Goal: Information Seeking & Learning: Learn about a topic

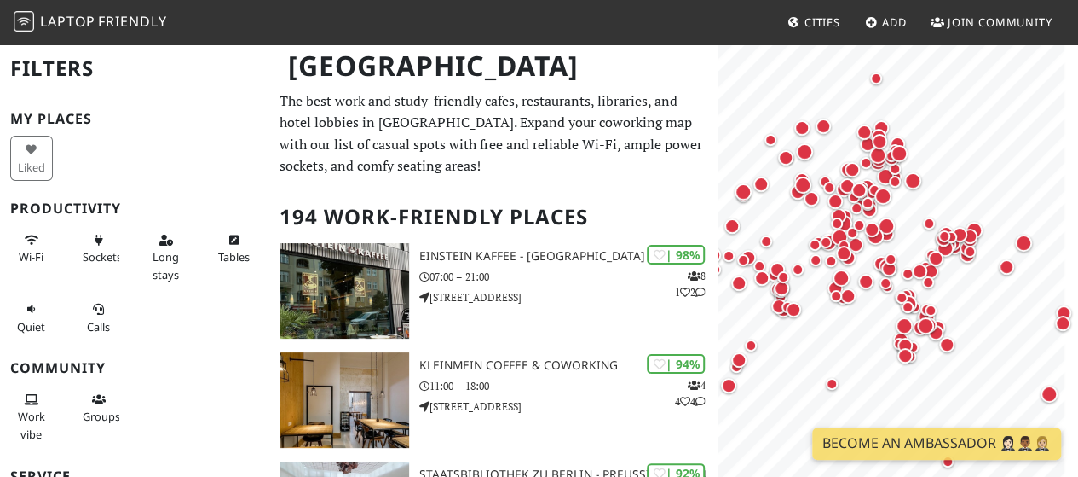
click at [32, 252] on span "Wi-Fi" at bounding box center [31, 256] width 25 height 15
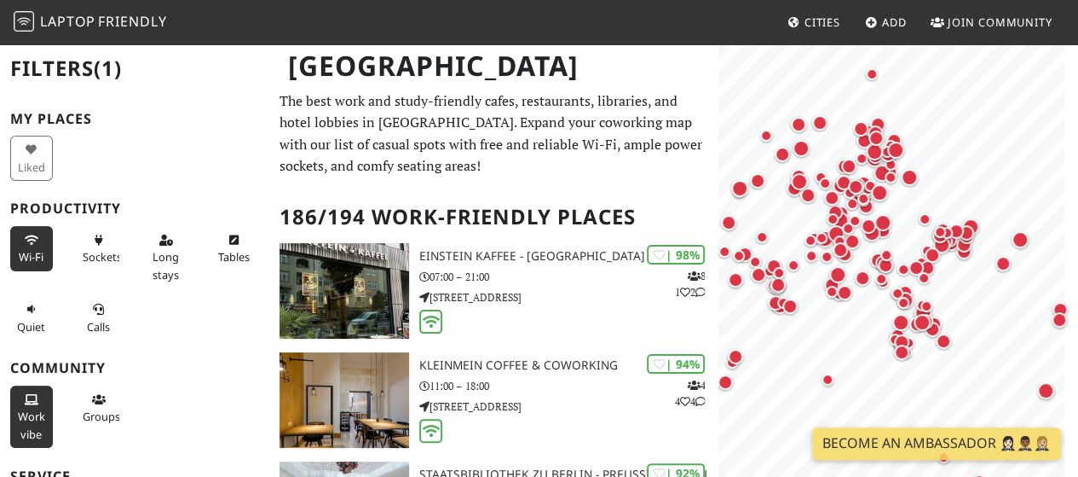
click at [29, 408] on span "Work vibe" at bounding box center [31, 424] width 27 height 32
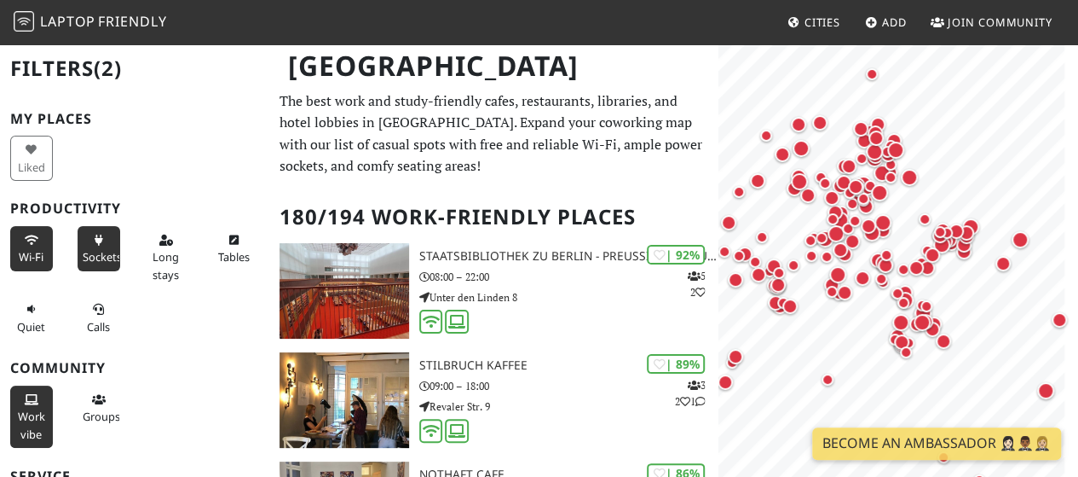
click at [103, 257] on span "Sockets" at bounding box center [102, 256] width 39 height 15
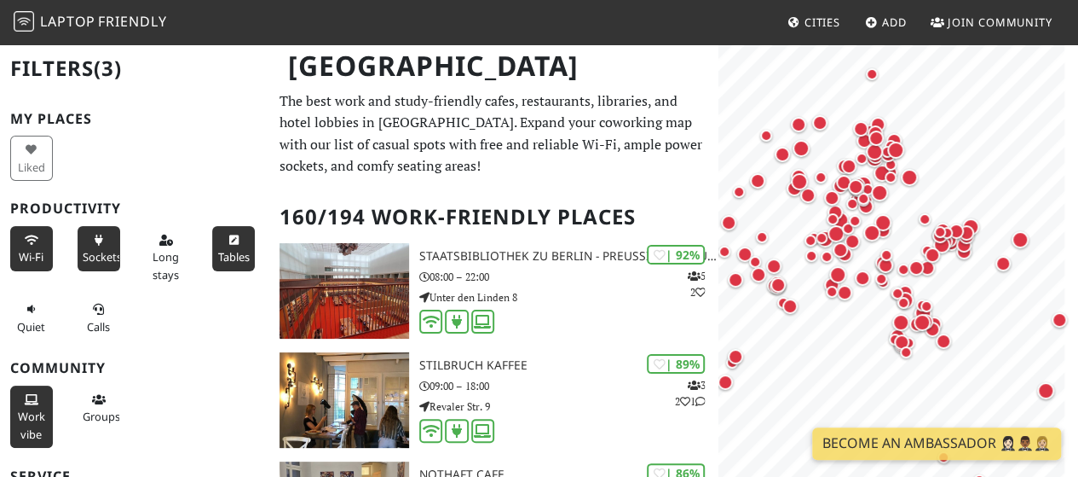
click at [218, 252] on span "Tables" at bounding box center [233, 256] width 32 height 15
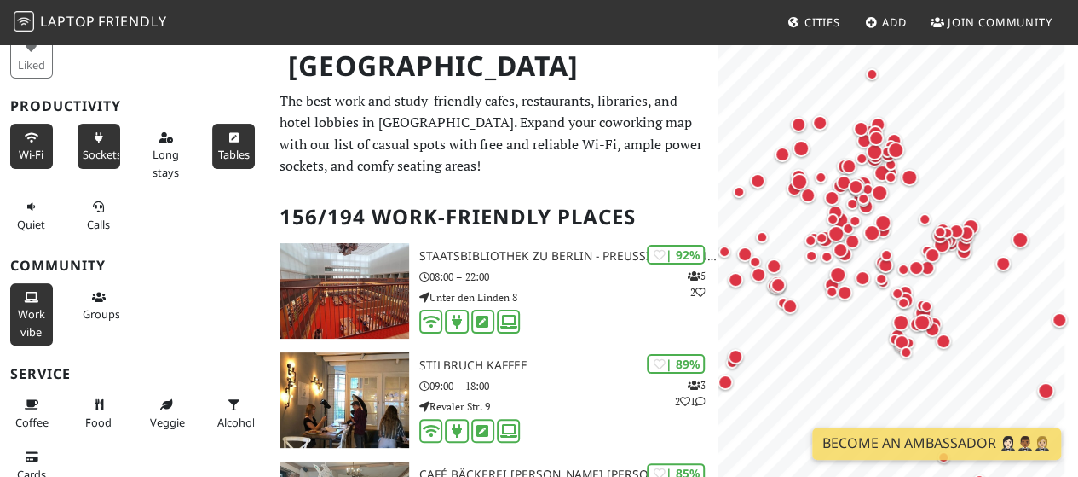
scroll to position [256, 0]
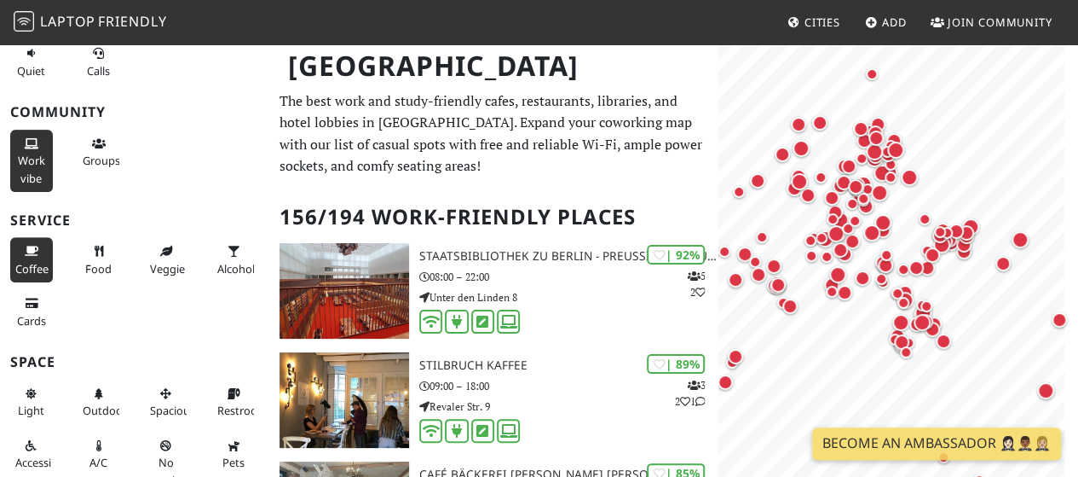
click at [43, 270] on span "Coffee" at bounding box center [31, 268] width 33 height 15
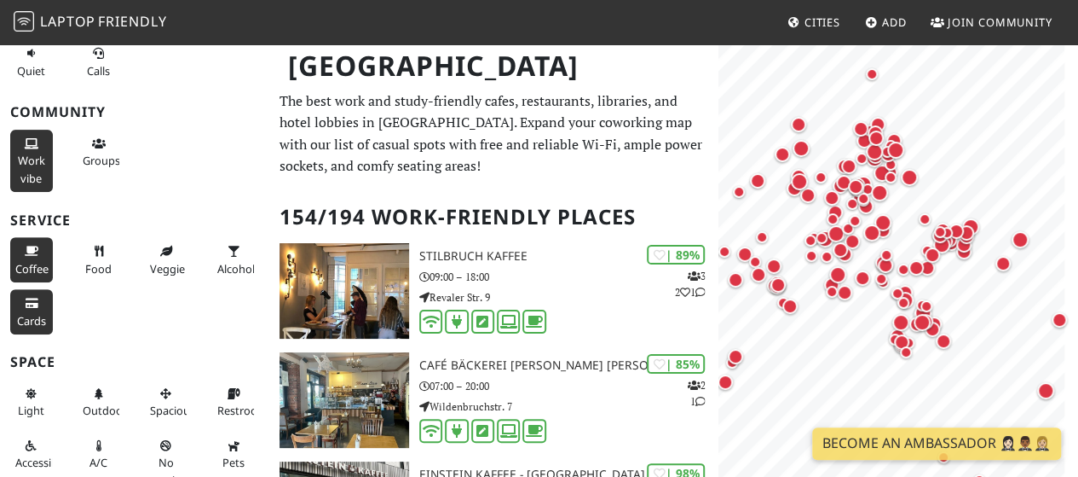
click at [26, 313] on span "Cards" at bounding box center [31, 320] width 29 height 15
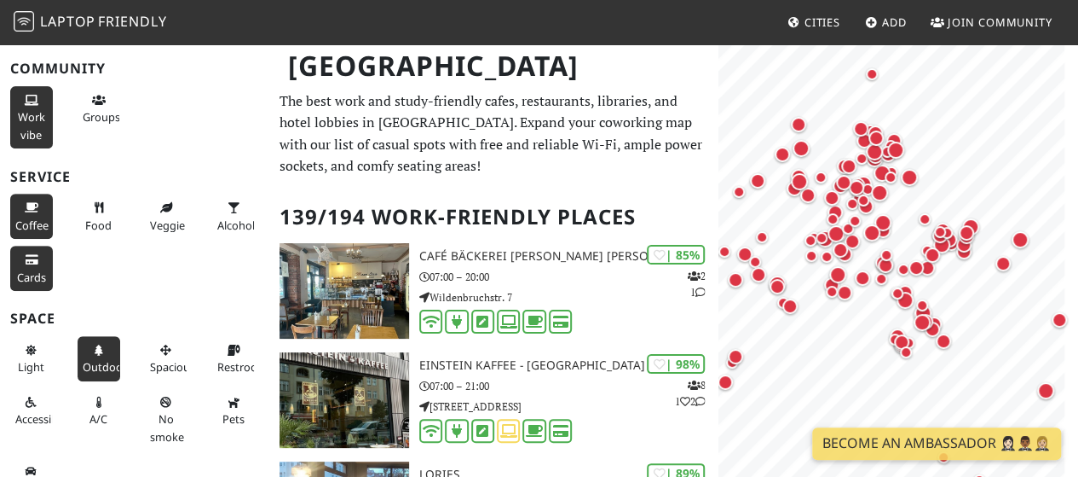
scroll to position [323, 0]
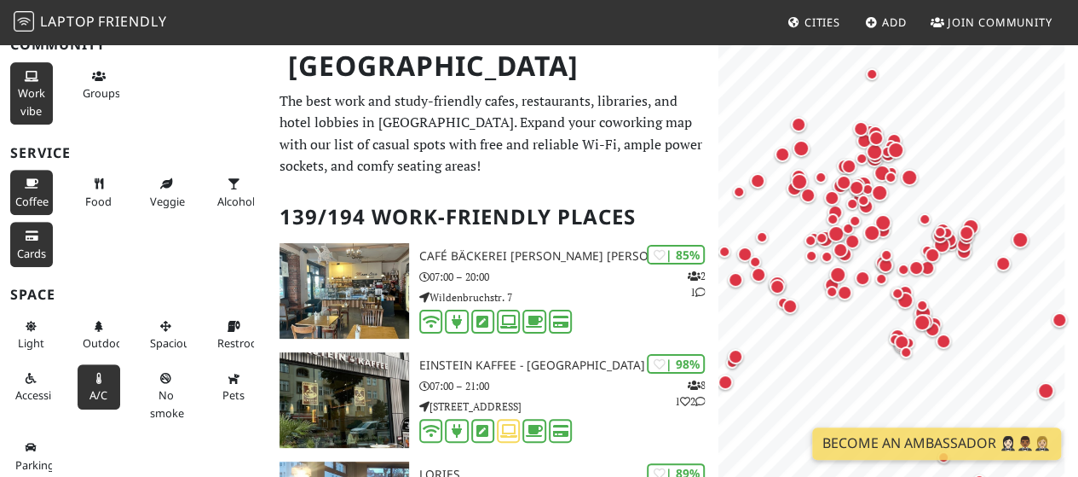
click at [92, 392] on span "A/C" at bounding box center [99, 394] width 18 height 15
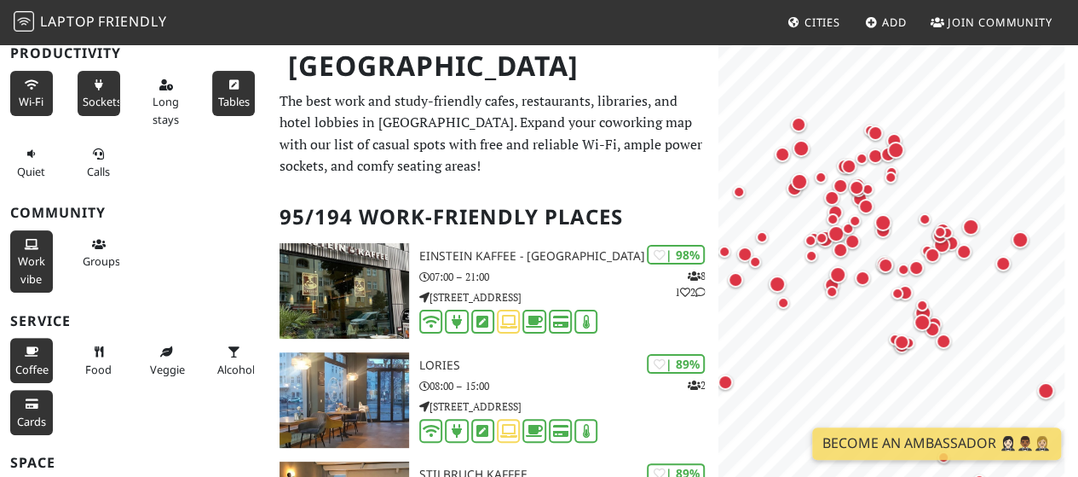
scroll to position [0, 0]
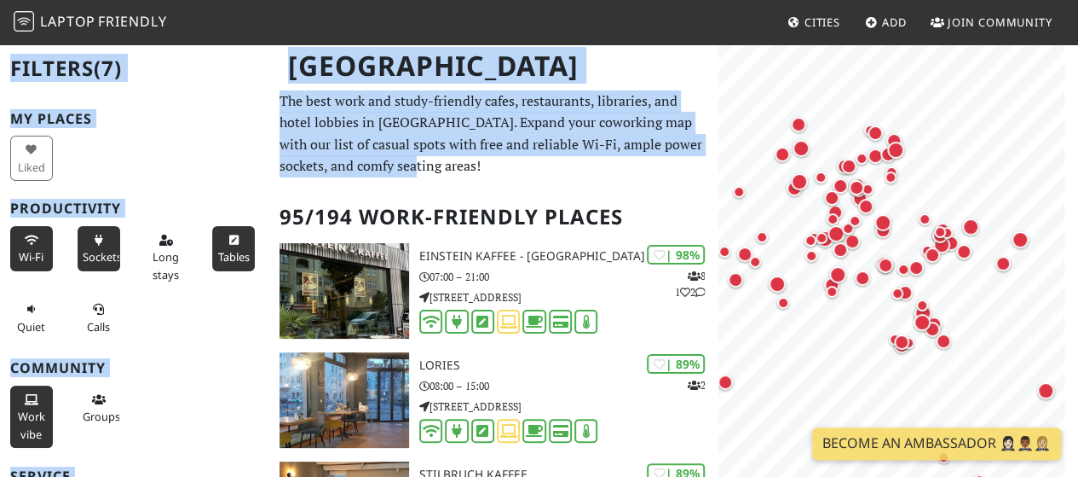
drag, startPoint x: 288, startPoint y: 69, endPoint x: 414, endPoint y: 171, distance: 161.9
click at [418, 173] on p "The best work and study-friendly cafes, restaurants, libraries, and hotel lobbi…" at bounding box center [494, 133] width 429 height 87
drag, startPoint x: 413, startPoint y: 171, endPoint x: 292, endPoint y: 72, distance: 156.3
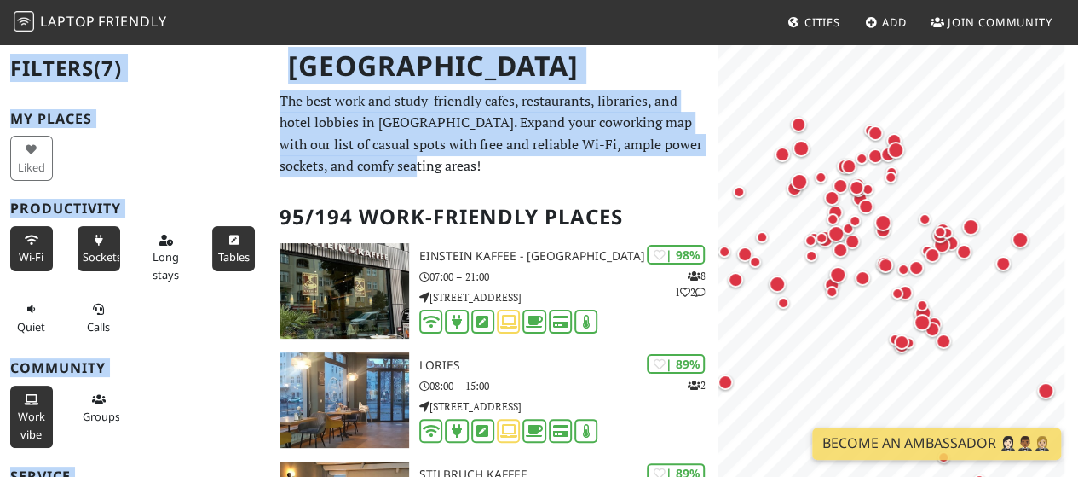
click at [292, 74] on h1 "[GEOGRAPHIC_DATA]" at bounding box center [495, 66] width 441 height 47
click at [301, 66] on h1 "[GEOGRAPHIC_DATA]" at bounding box center [495, 66] width 441 height 47
drag, startPoint x: 286, startPoint y: 61, endPoint x: 416, endPoint y: 157, distance: 161.5
click at [416, 157] on p "The best work and study-friendly cafes, restaurants, libraries, and hotel lobbi…" at bounding box center [494, 133] width 429 height 87
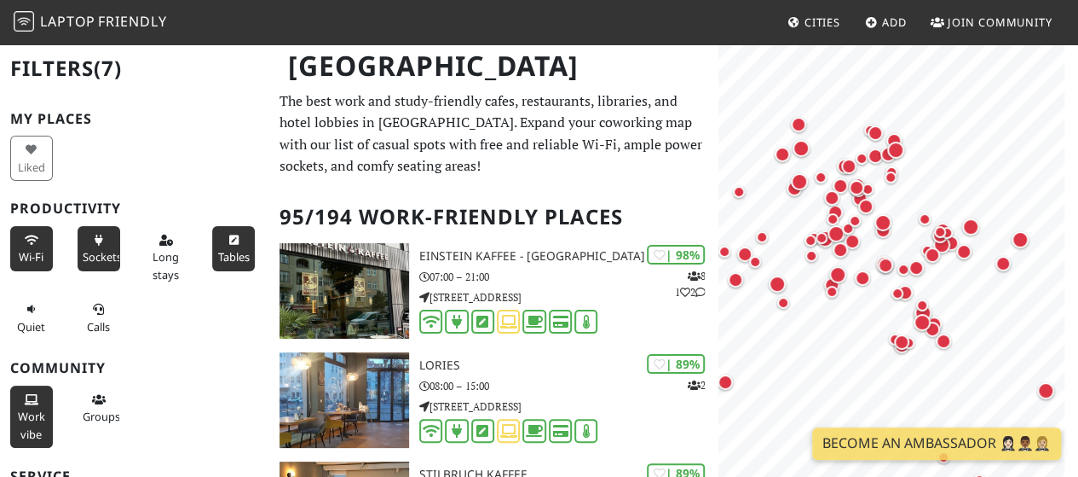
click at [418, 114] on p "The best work and study-friendly cafes, restaurants, libraries, and hotel lobbi…" at bounding box center [494, 133] width 429 height 87
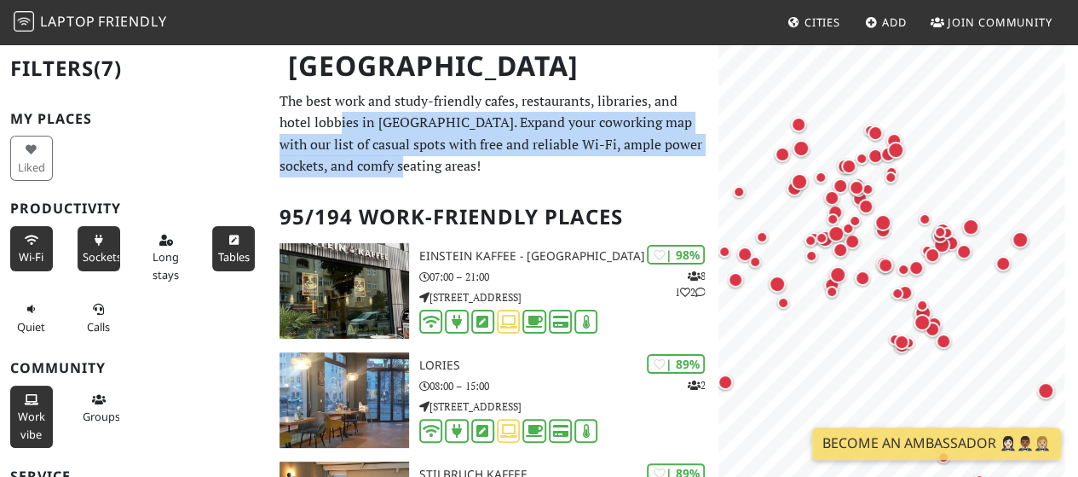
drag, startPoint x: 343, startPoint y: 135, endPoint x: 418, endPoint y: 183, distance: 89.4
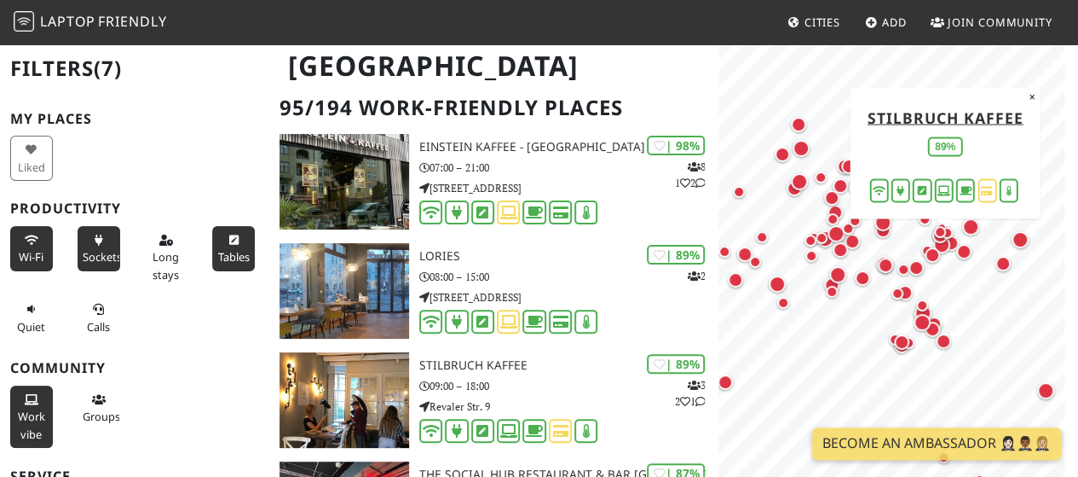
scroll to position [85, 0]
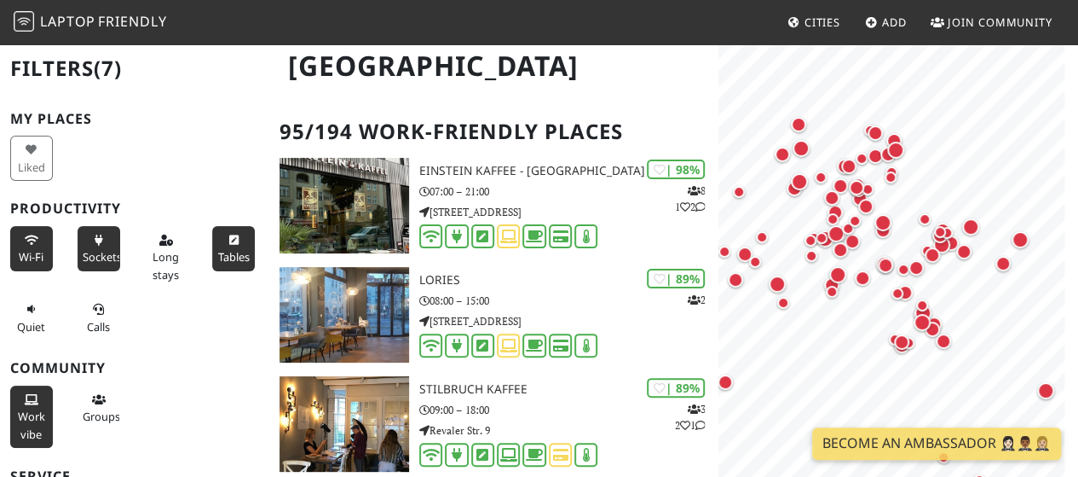
click at [26, 158] on div "Liked" at bounding box center [33, 158] width 67 height 52
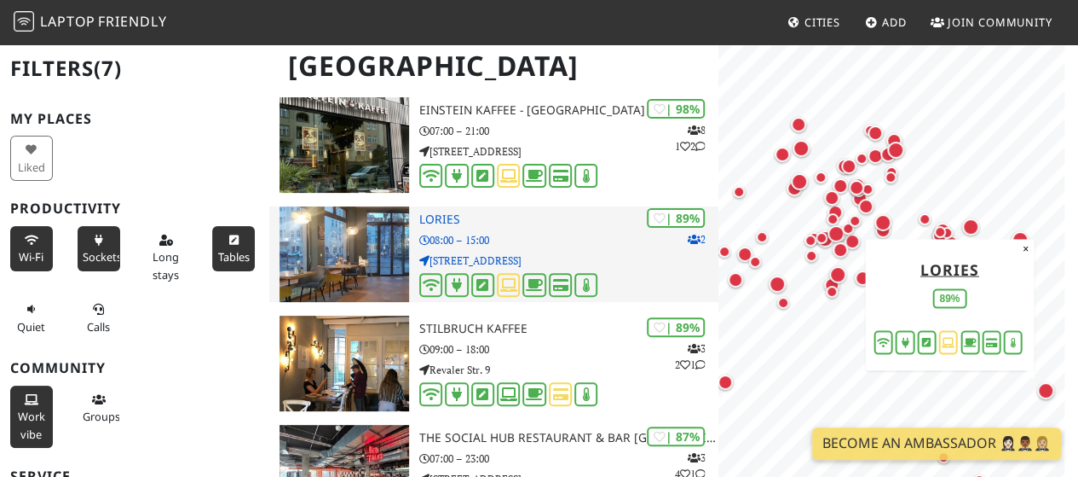
scroll to position [171, 0]
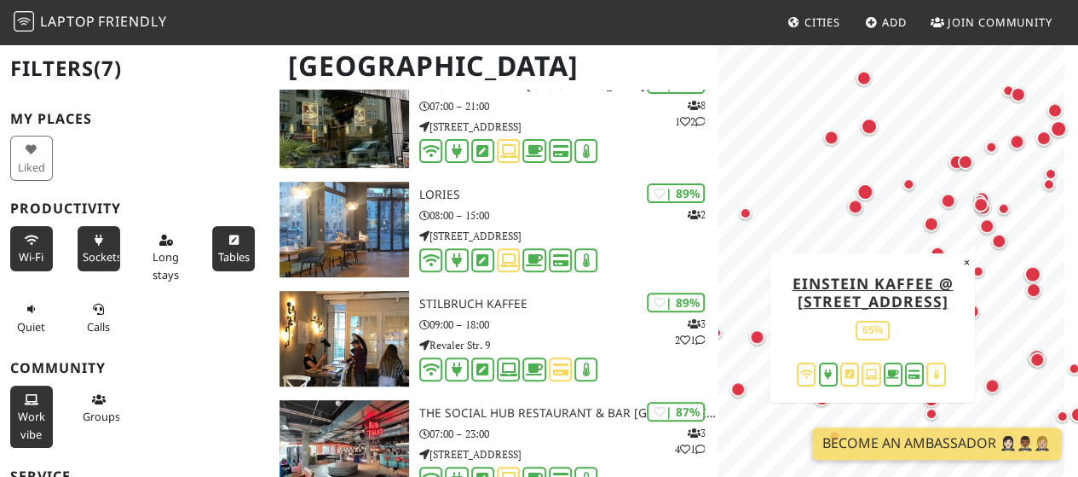
click at [988, 233] on div "Map marker" at bounding box center [991, 229] width 22 height 22
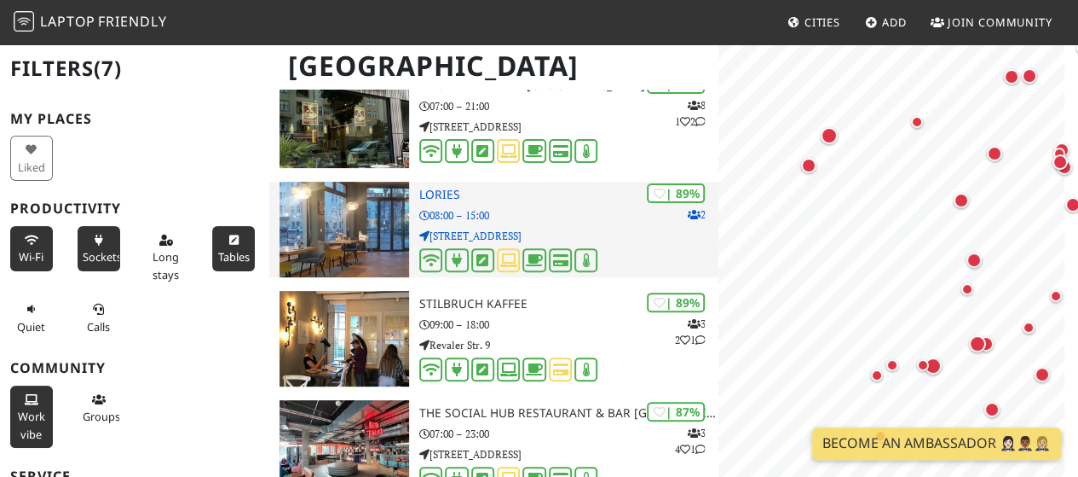
scroll to position [0, 0]
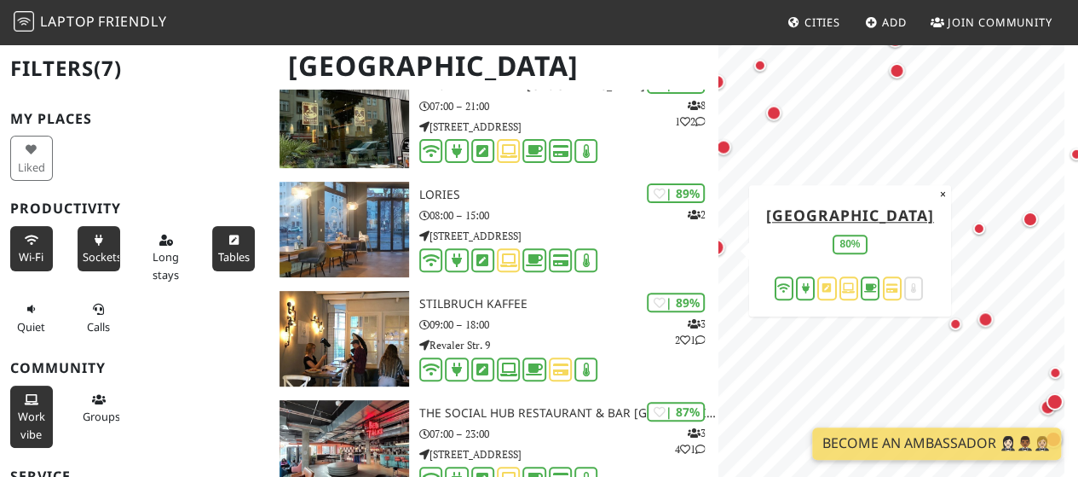
drag, startPoint x: 902, startPoint y: 314, endPoint x: 726, endPoint y: 249, distance: 188.0
click at [726, 249] on div "Map marker" at bounding box center [720, 251] width 24 height 24
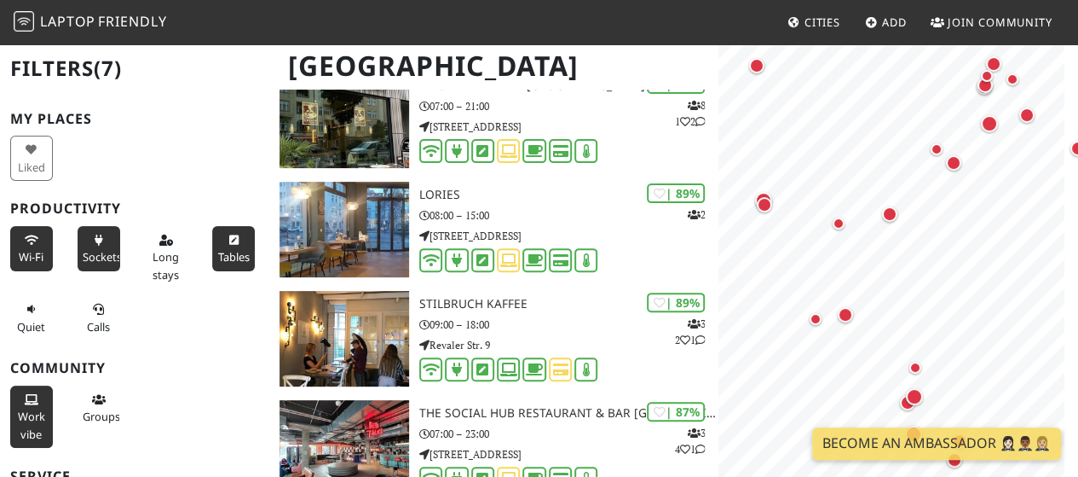
click at [36, 76] on h2 "Filters (7)" at bounding box center [134, 69] width 249 height 52
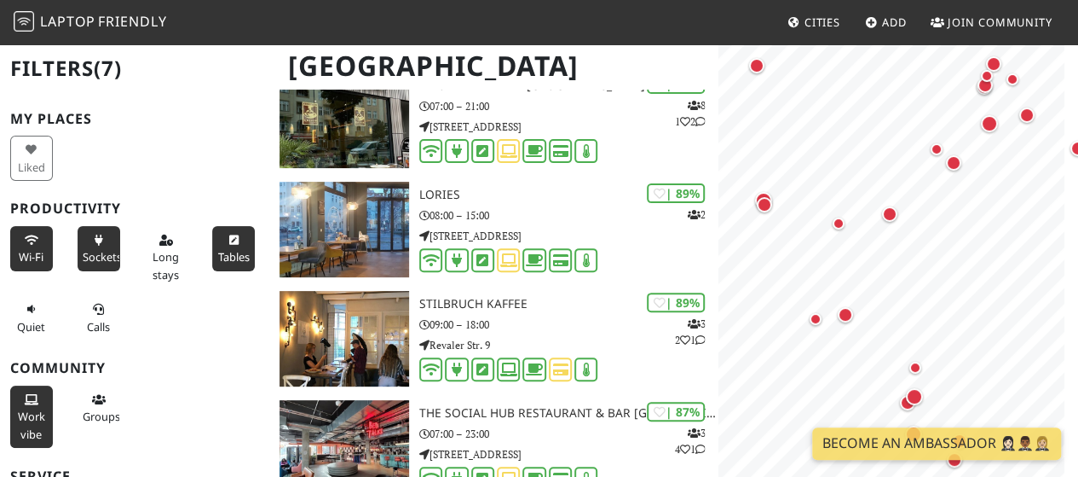
click at [36, 76] on h2 "Filters (7)" at bounding box center [134, 69] width 249 height 52
click at [41, 76] on h2 "Filters (7)" at bounding box center [134, 69] width 249 height 52
drag, startPoint x: 88, startPoint y: 69, endPoint x: 11, endPoint y: 79, distance: 77.4
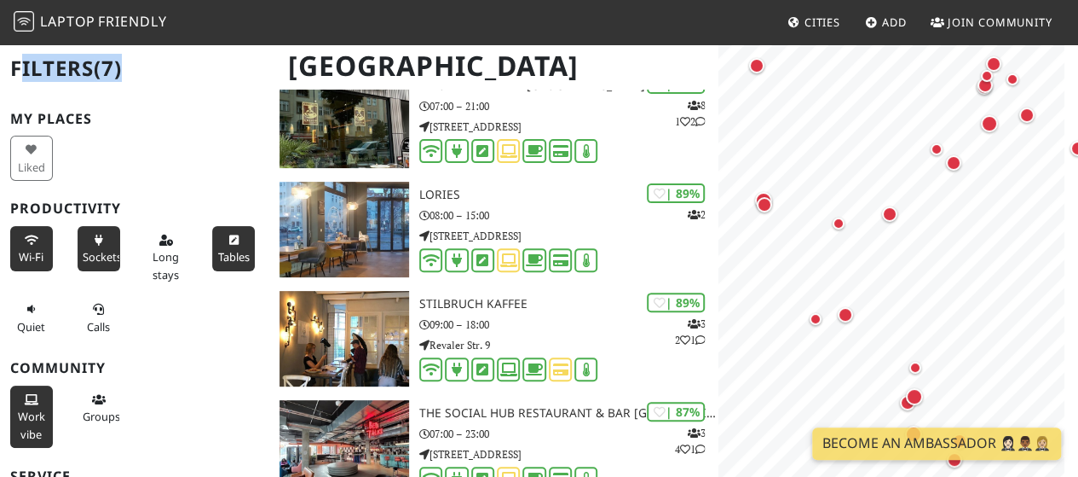
click at [11, 79] on h2 "Filters (7)" at bounding box center [134, 69] width 249 height 52
drag, startPoint x: 17, startPoint y: 69, endPoint x: 145, endPoint y: 69, distance: 127.9
click at [142, 70] on h2 "Filters (7)" at bounding box center [134, 69] width 249 height 52
click at [84, 66] on h2 "Filters (7)" at bounding box center [134, 69] width 249 height 52
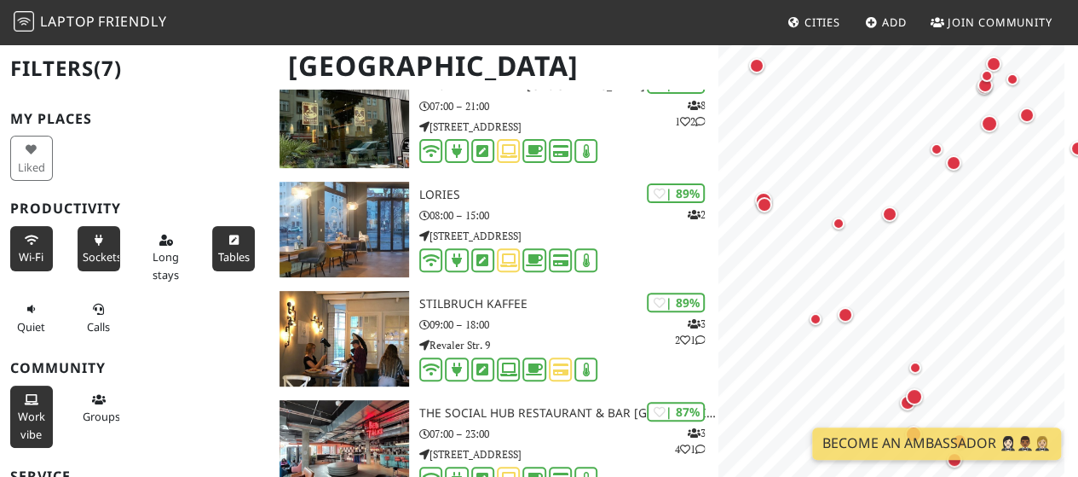
click at [86, 67] on h2 "Filters (7)" at bounding box center [134, 69] width 249 height 52
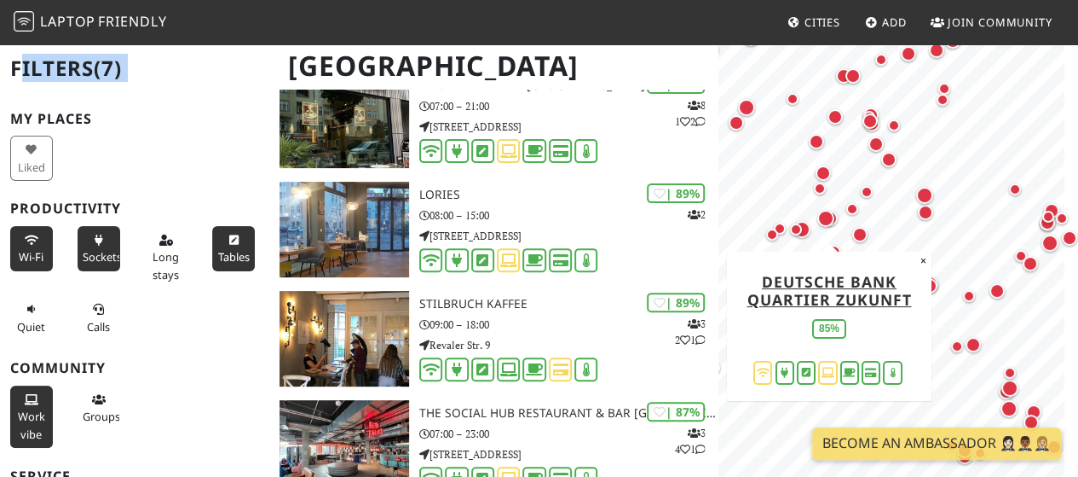
click at [832, 214] on div "Map marker" at bounding box center [826, 218] width 17 height 17
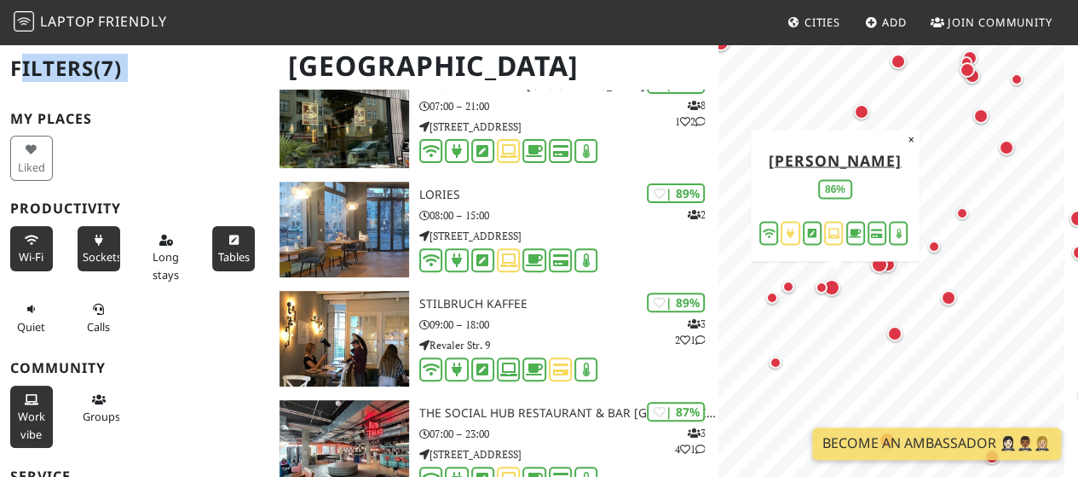
click at [846, 285] on div "Map marker" at bounding box center [836, 291] width 24 height 24
